Goal: Information Seeking & Learning: Learn about a topic

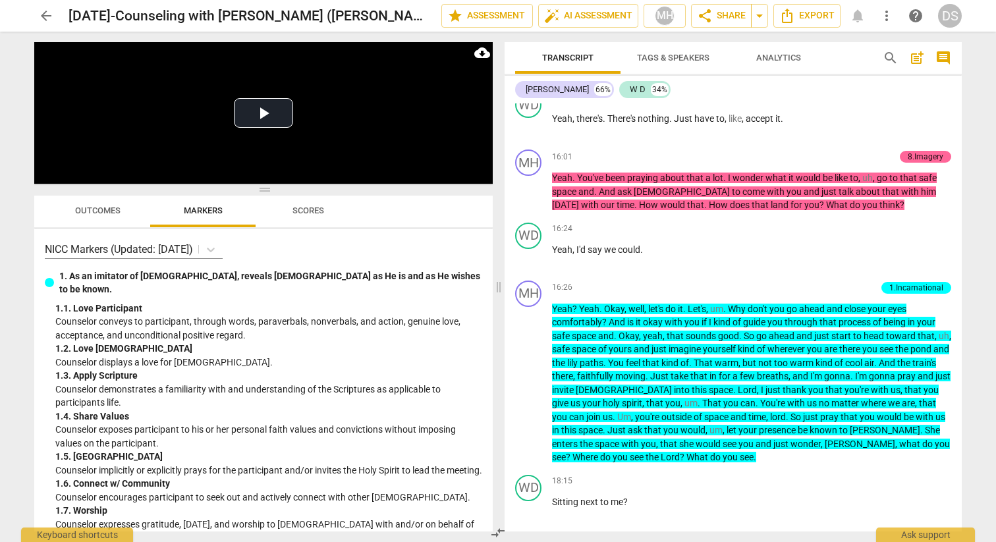
scroll to position [4210, 0]
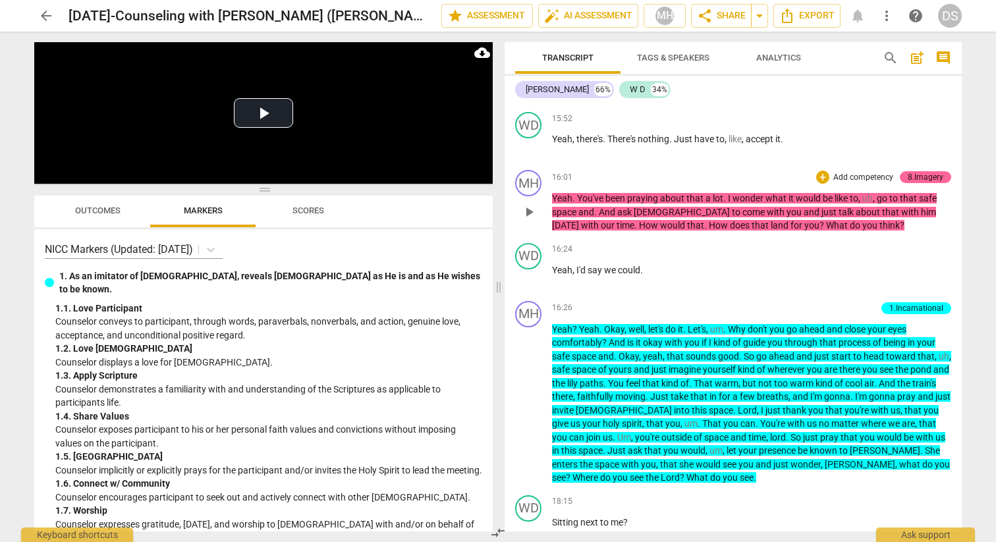
click at [528, 220] on span "play_arrow" at bounding box center [529, 212] width 16 height 16
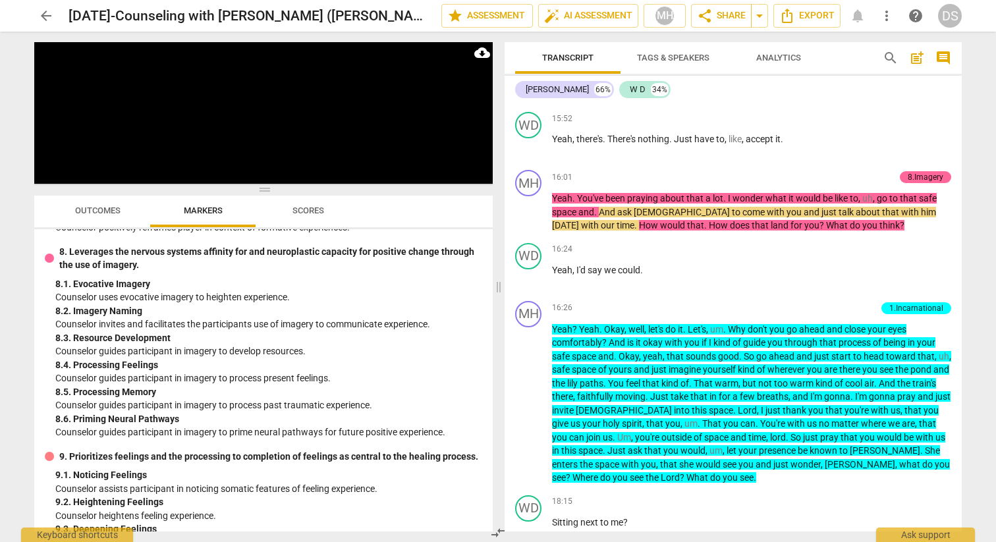
scroll to position [1256, 0]
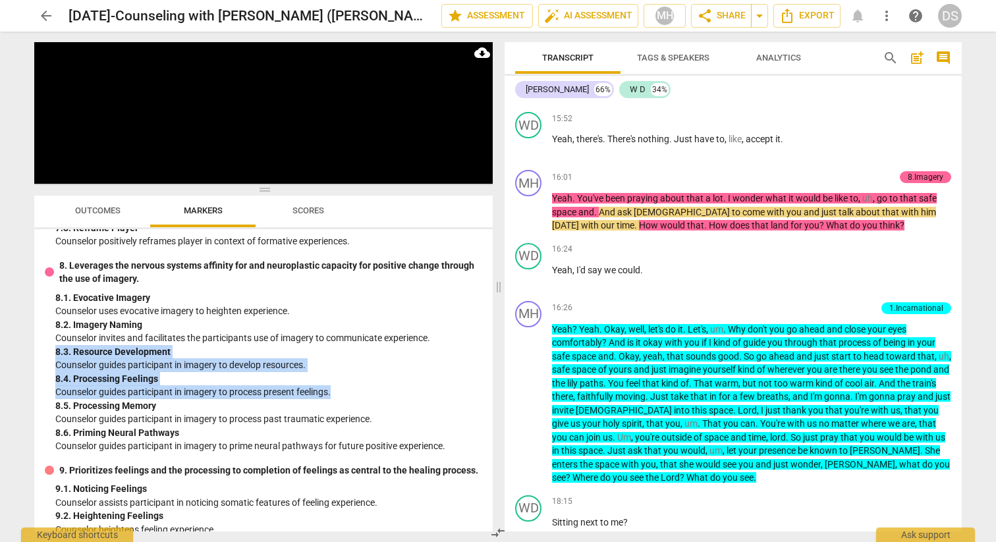
drag, startPoint x: 336, startPoint y: 420, endPoint x: 51, endPoint y: 375, distance: 288.1
click at [51, 375] on div "8. Leverages the nervous systems affinity for and neuroplastic capacity for pos…" at bounding box center [263, 356] width 437 height 194
copy div "8. 3. Resource Development Counselor guides participant in imagery to develop r…"
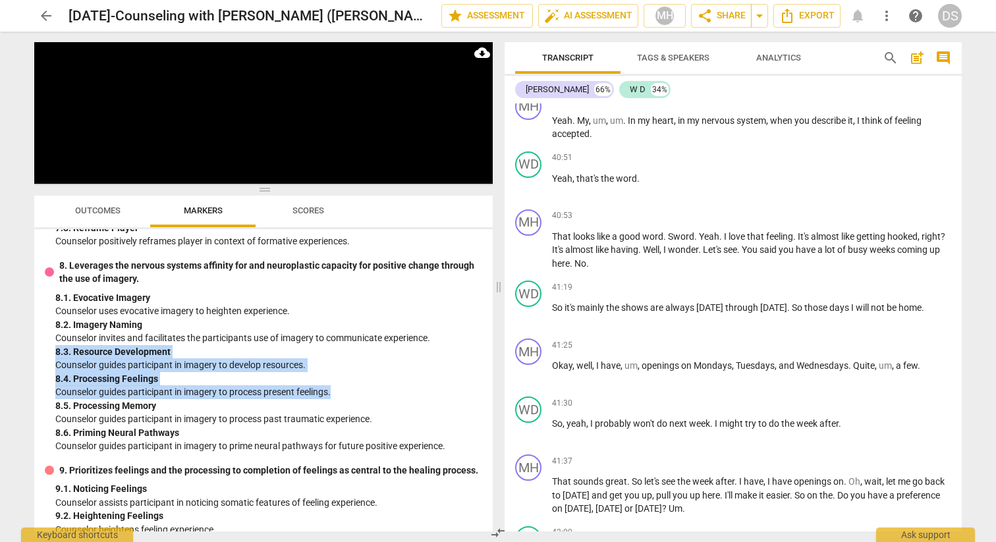
scroll to position [13332, 0]
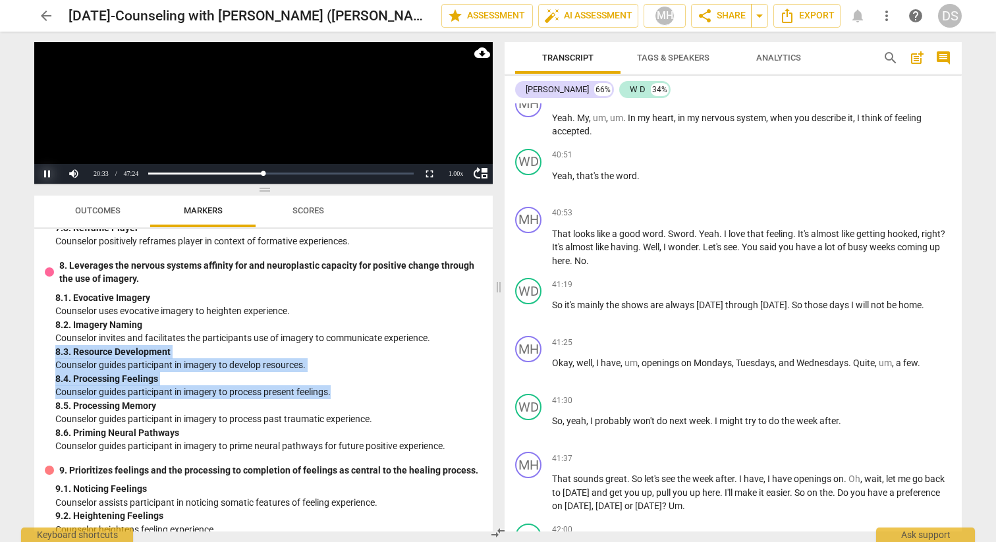
click at [44, 170] on button "Pause" at bounding box center [47, 174] width 26 height 20
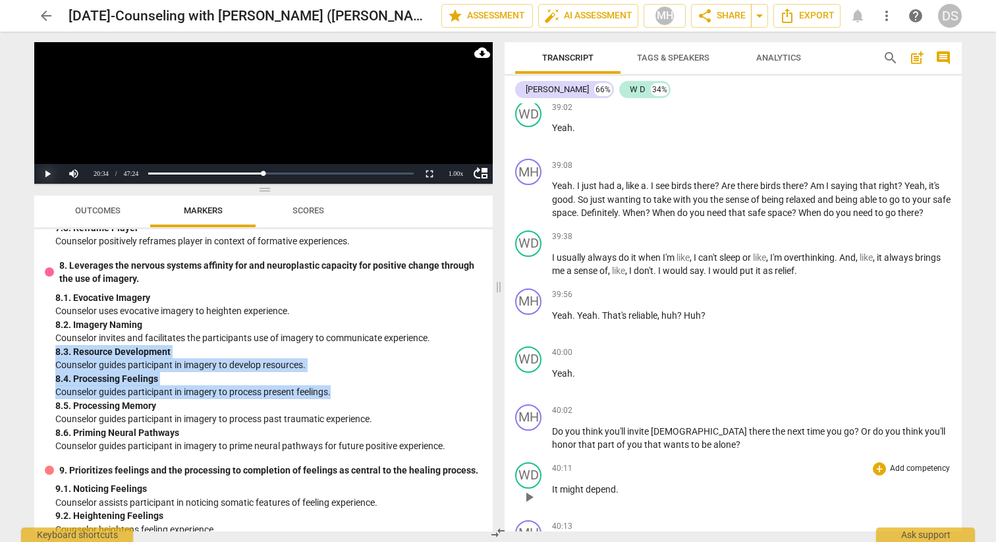
scroll to position [12546, 0]
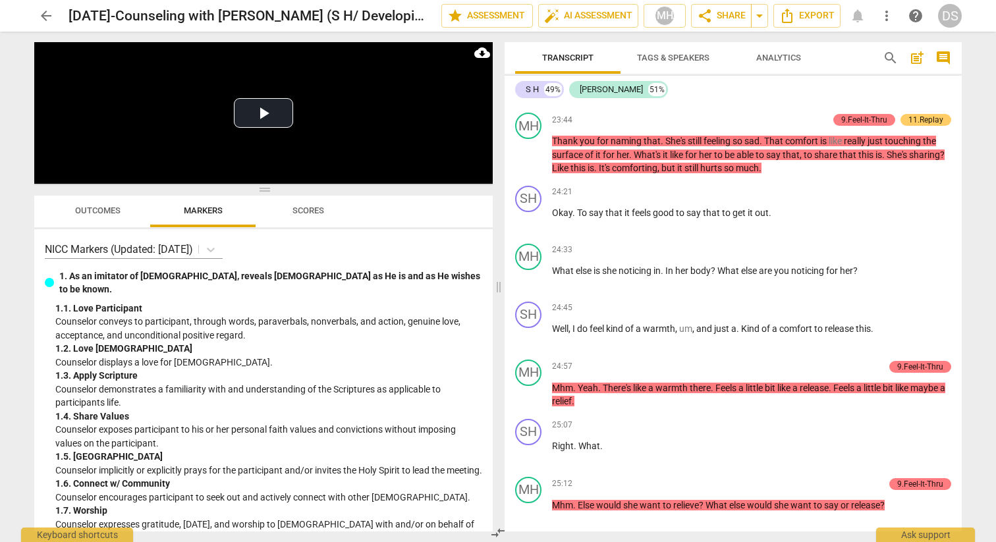
scroll to position [7830, 0]
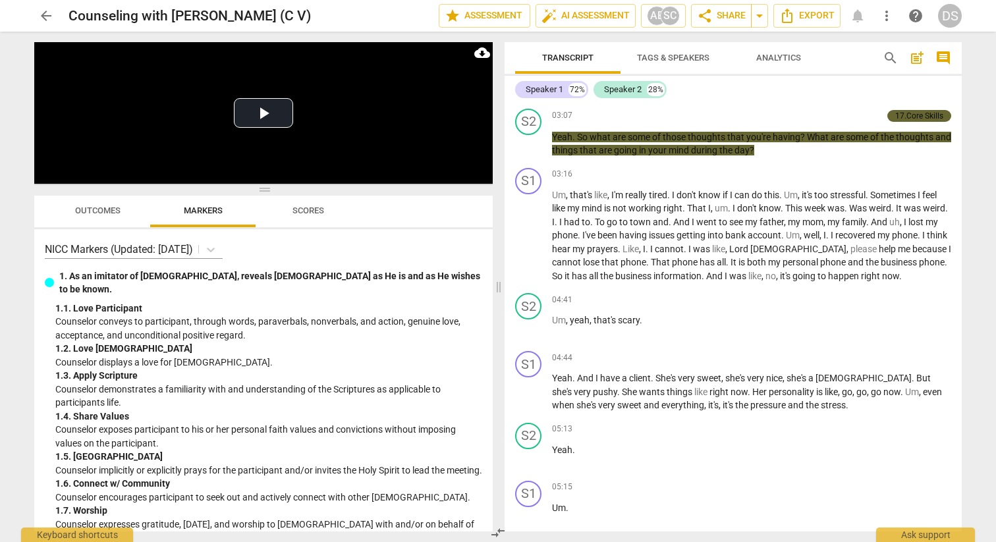
scroll to position [685, 0]
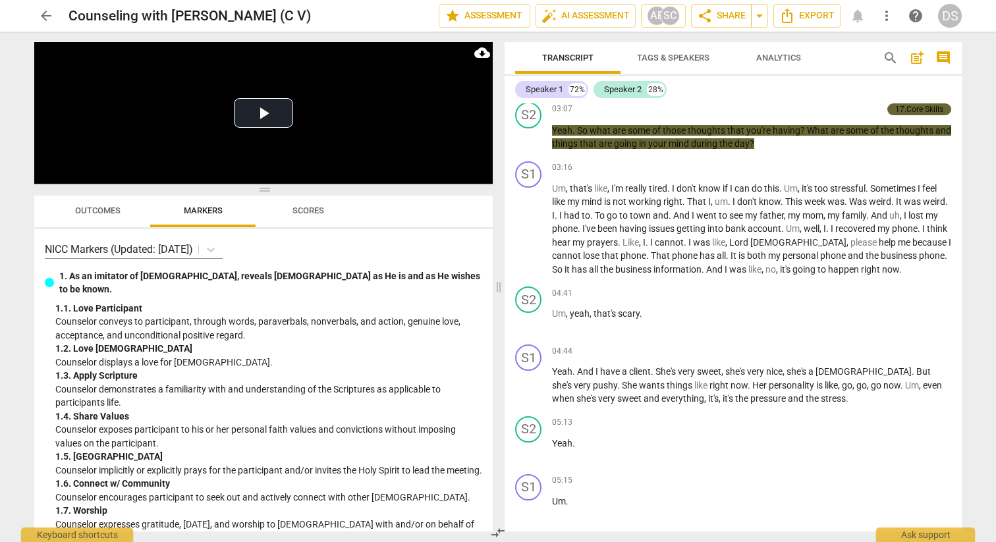
click at [118, 209] on span "Outcomes" at bounding box center [97, 211] width 45 height 10
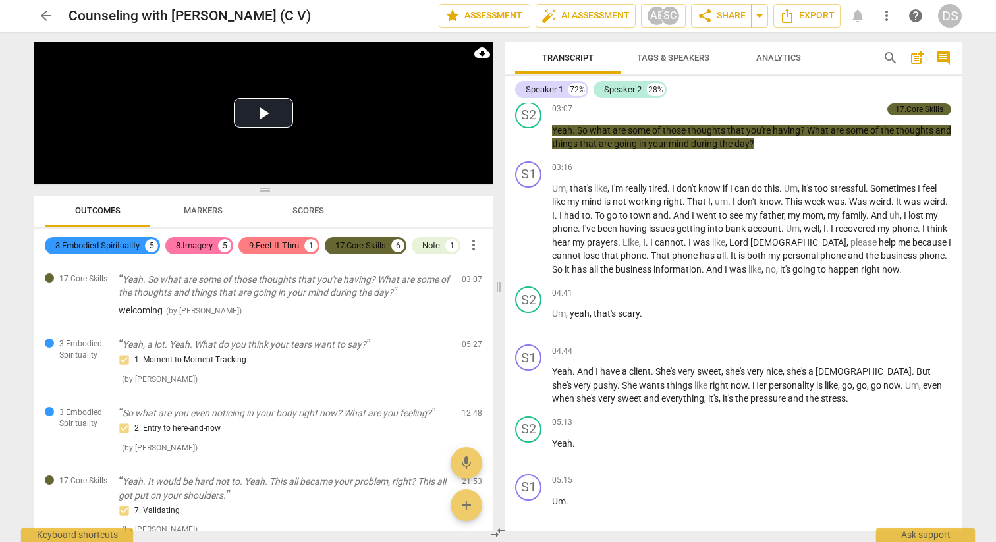
click at [200, 252] on div "8.Imagery" at bounding box center [194, 245] width 37 height 13
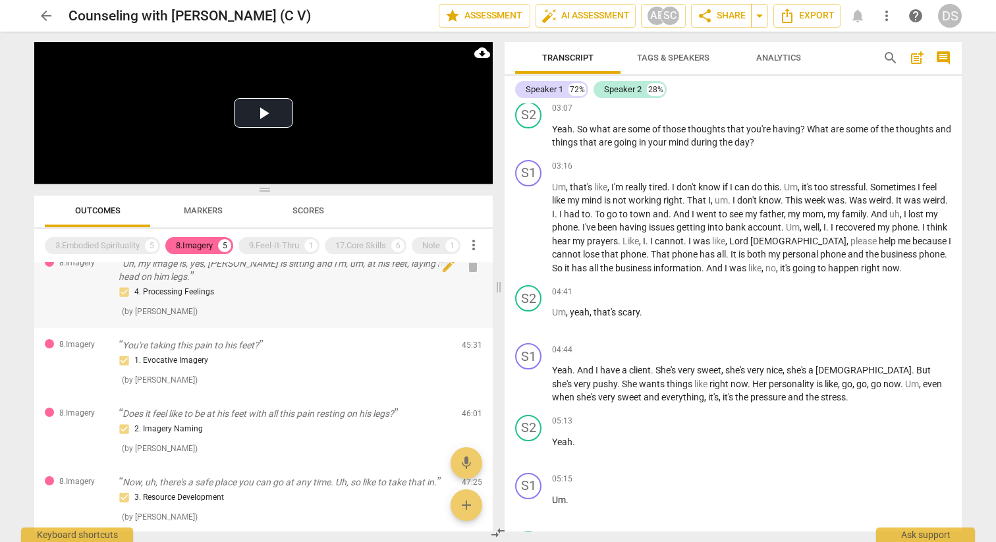
scroll to position [90, 0]
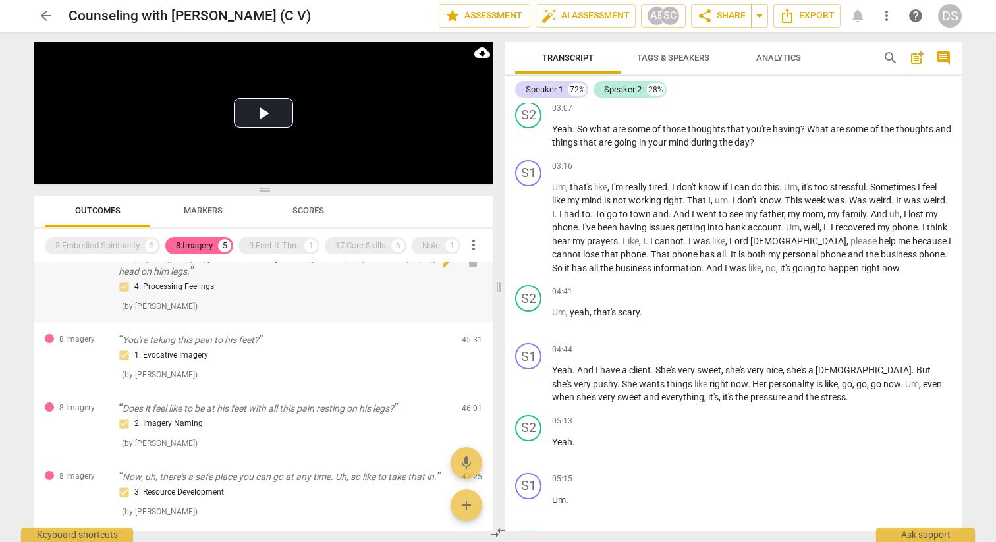
click at [265, 313] on div "4. Processing Feelings ( by Amy Bark )" at bounding box center [285, 296] width 333 height 34
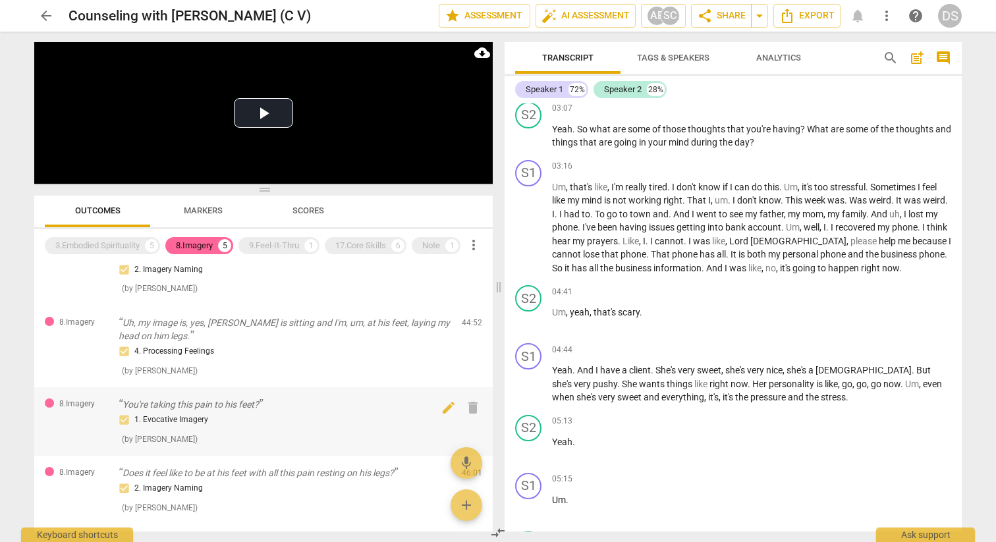
scroll to position [21, 0]
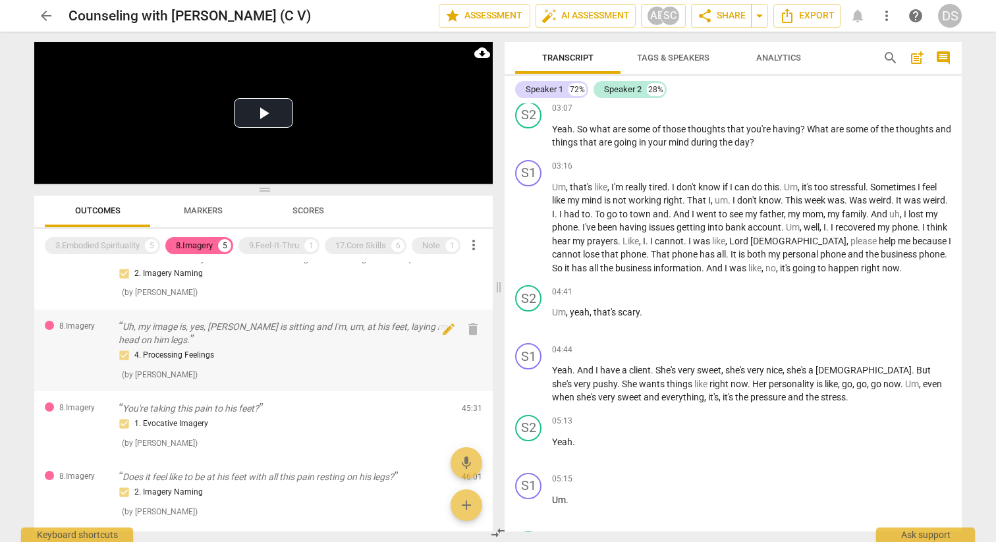
click at [254, 347] on p "Uh, my image is, yes, Jesus is sitting and I'm, um, at his feet, laying my head…" at bounding box center [285, 333] width 333 height 27
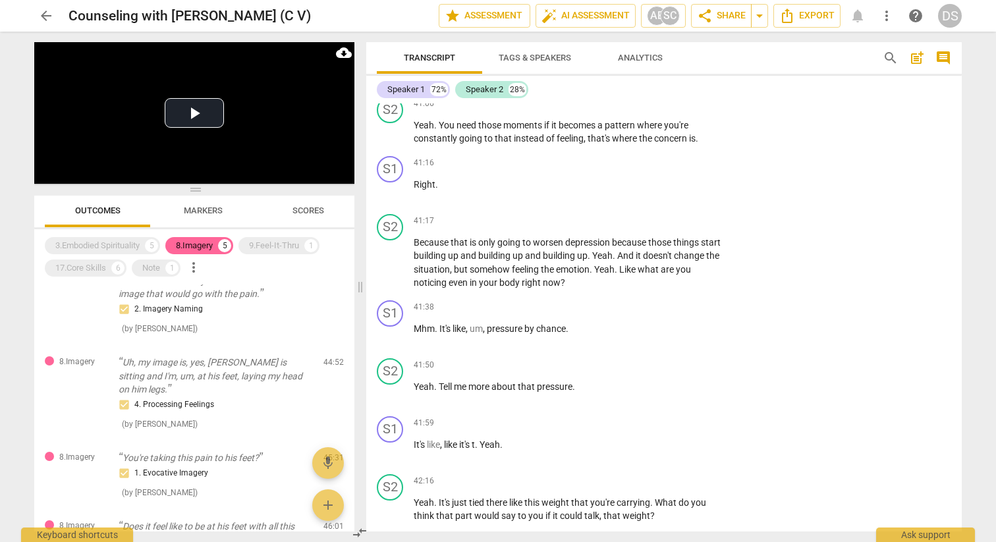
scroll to position [10907, 0]
